Goal: Obtain resource: Download file/media

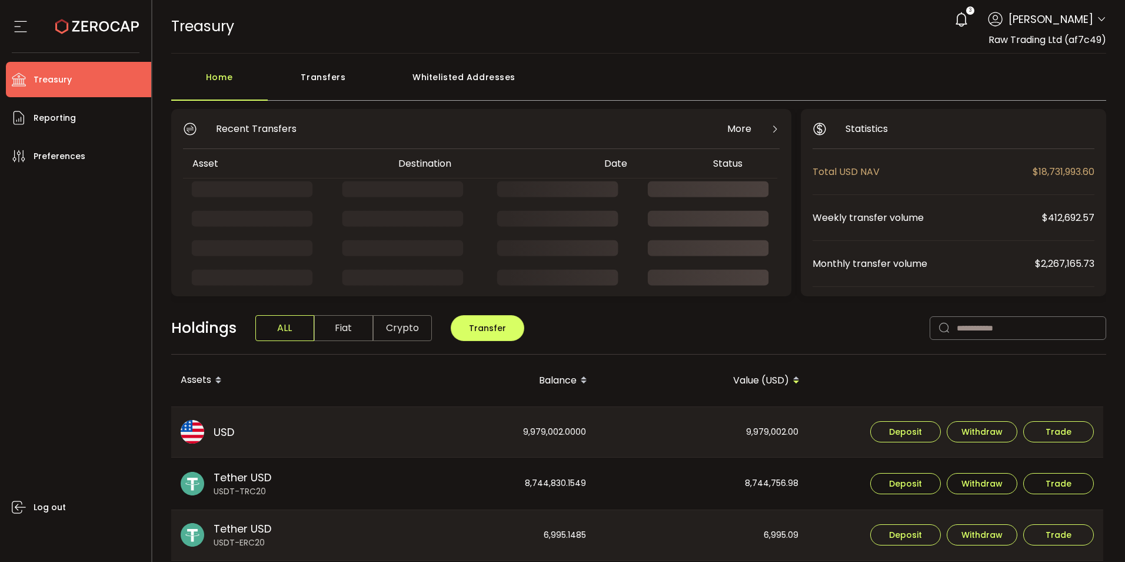
click at [1097, 17] on icon at bounding box center [1101, 19] width 9 height 9
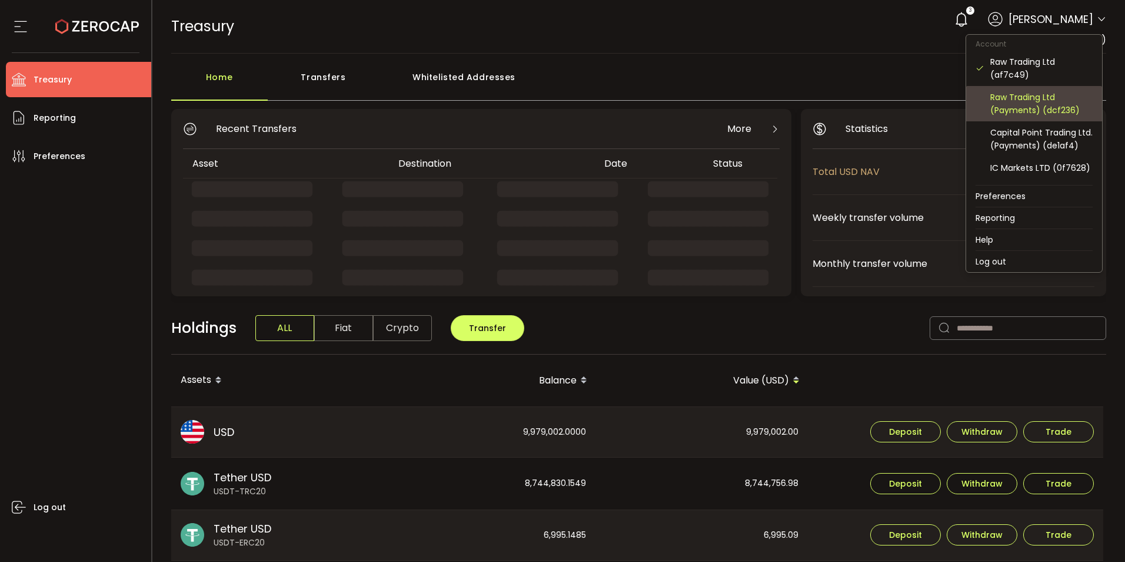
click at [1029, 101] on div "Raw Trading Ltd (Payments) (dcf236)" at bounding box center [1042, 104] width 102 height 26
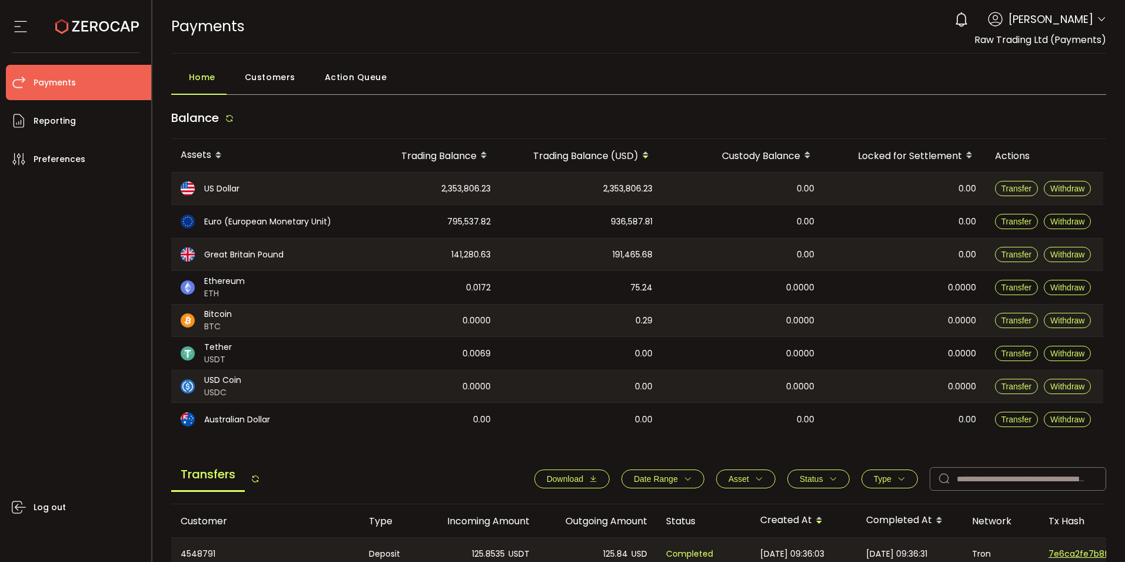
click at [1069, 23] on span "[PERSON_NAME]" at bounding box center [1051, 19] width 85 height 16
click at [1094, 18] on div "0 [PERSON_NAME] Account Raw Trading Ltd (af7c49) Raw Trading Ltd (Payments) (dc…" at bounding box center [1028, 19] width 158 height 26
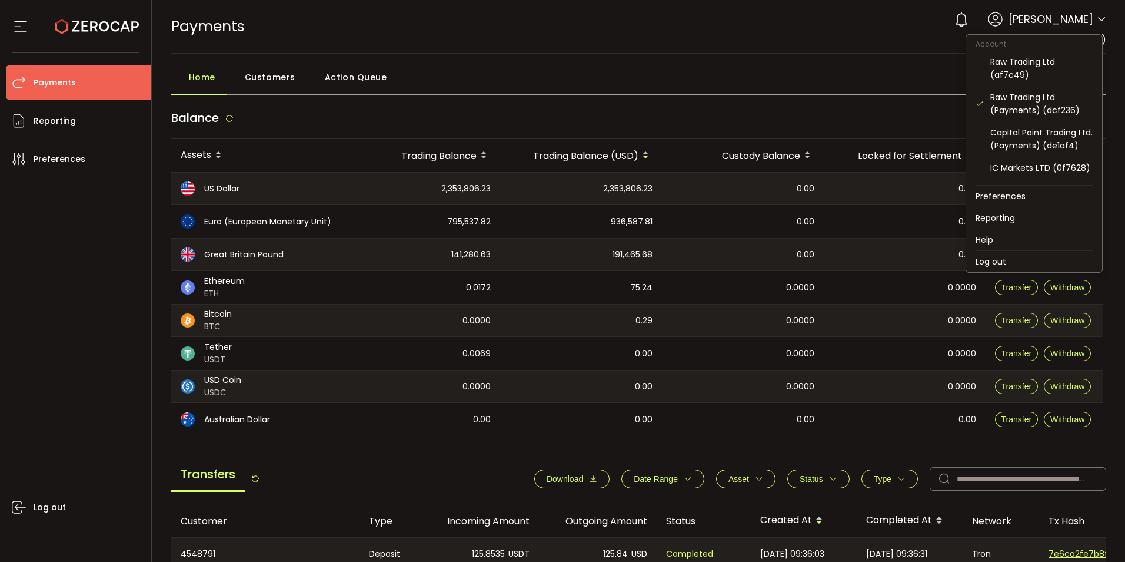
click at [1097, 17] on icon at bounding box center [1101, 19] width 9 height 9
click at [1098, 19] on icon at bounding box center [1101, 19] width 9 height 9
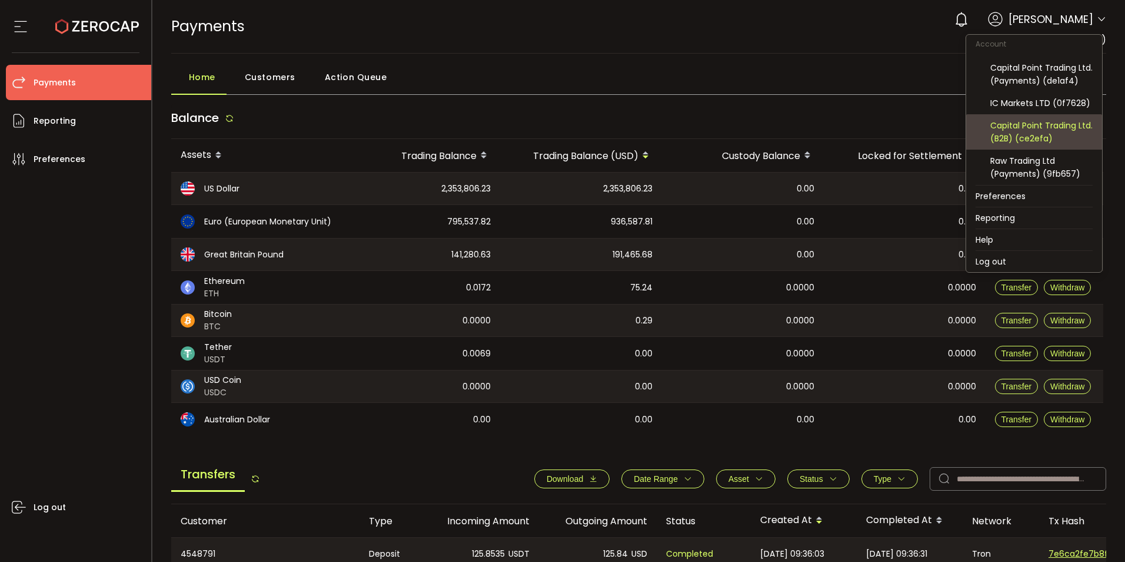
scroll to position [78, 0]
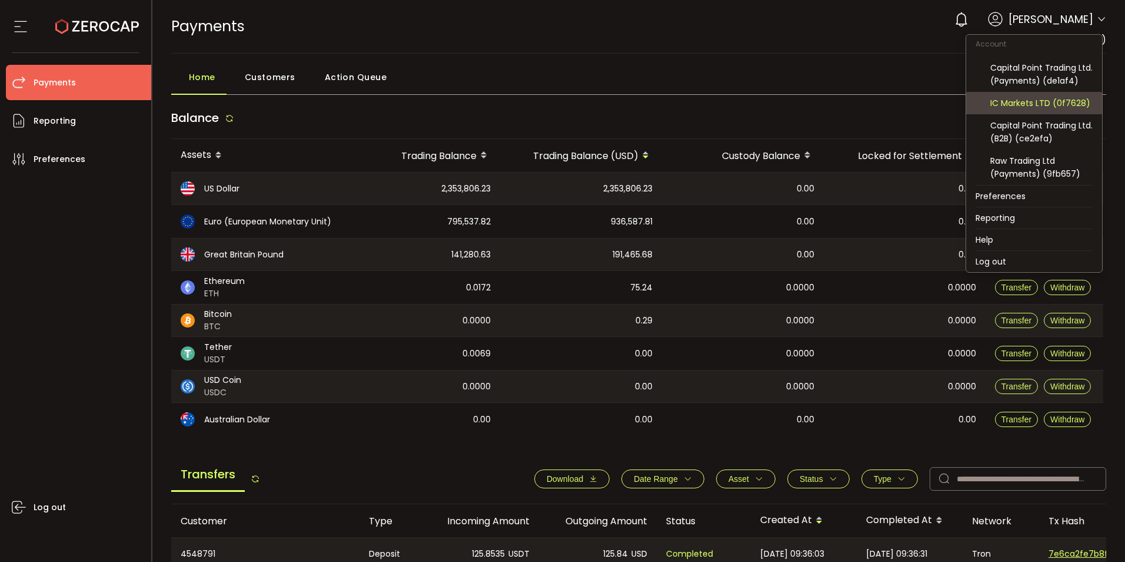
click at [1043, 105] on div "IC Markets LTD (0f7628)" at bounding box center [1042, 103] width 102 height 13
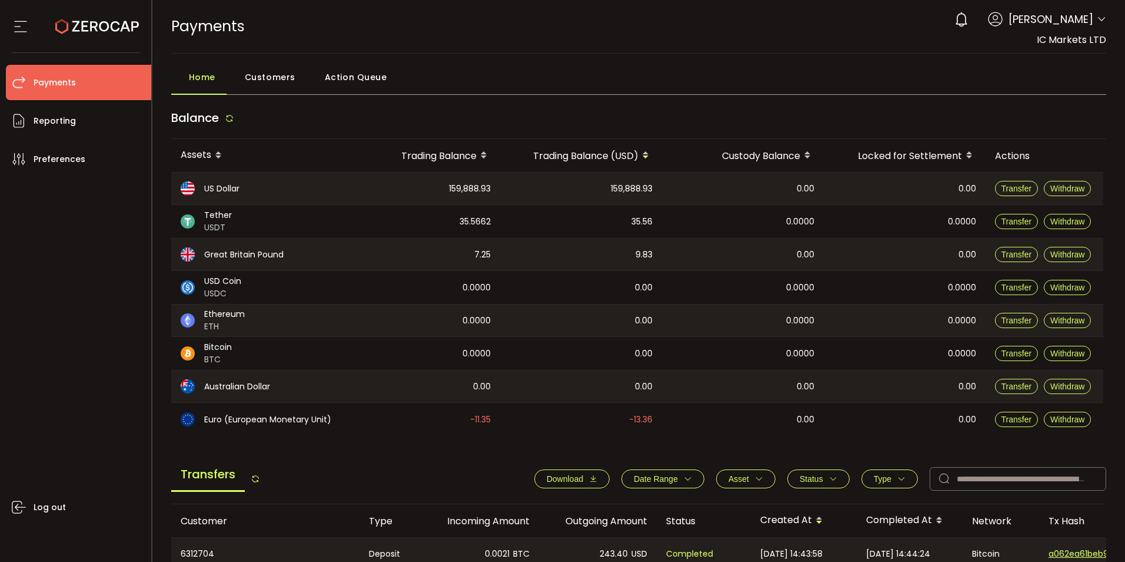
click at [553, 482] on span "Download" at bounding box center [565, 478] width 36 height 9
